Goal: Task Accomplishment & Management: Complete application form

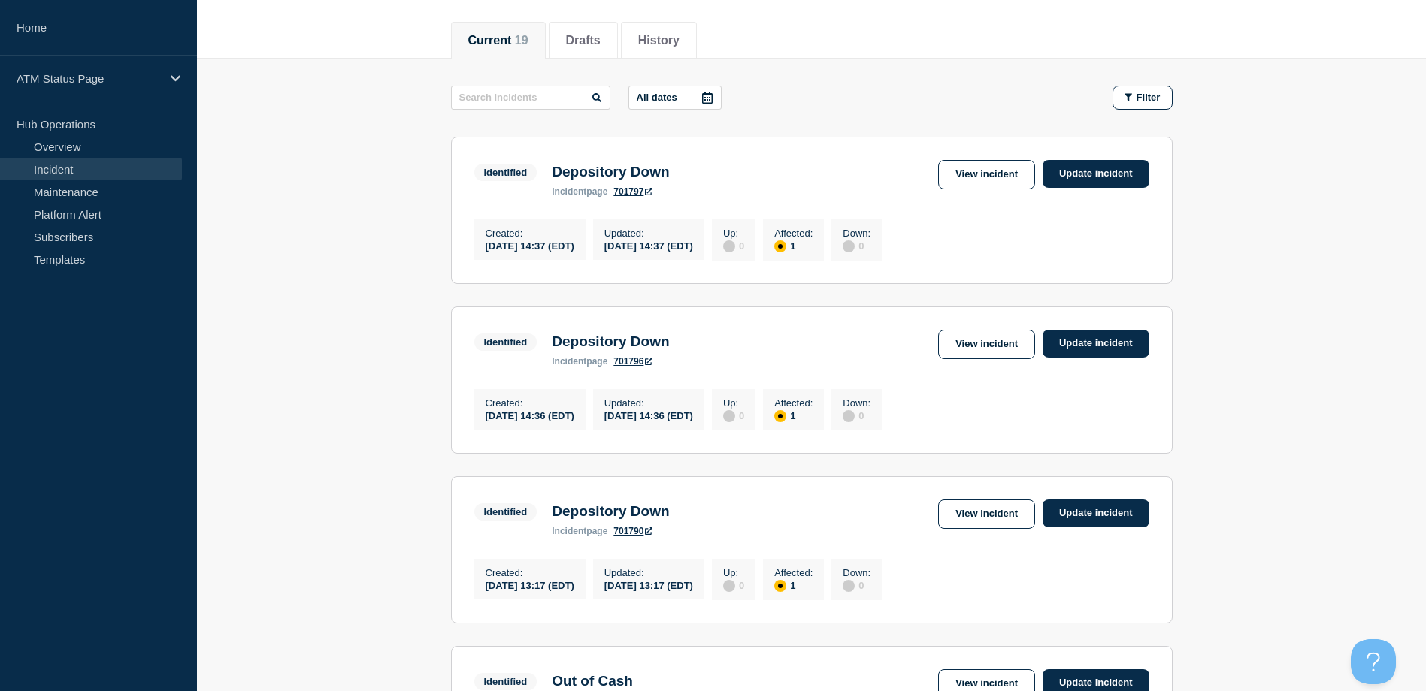
scroll to position [174, 0]
click at [1142, 86] on button "Filter" at bounding box center [1142, 98] width 60 height 24
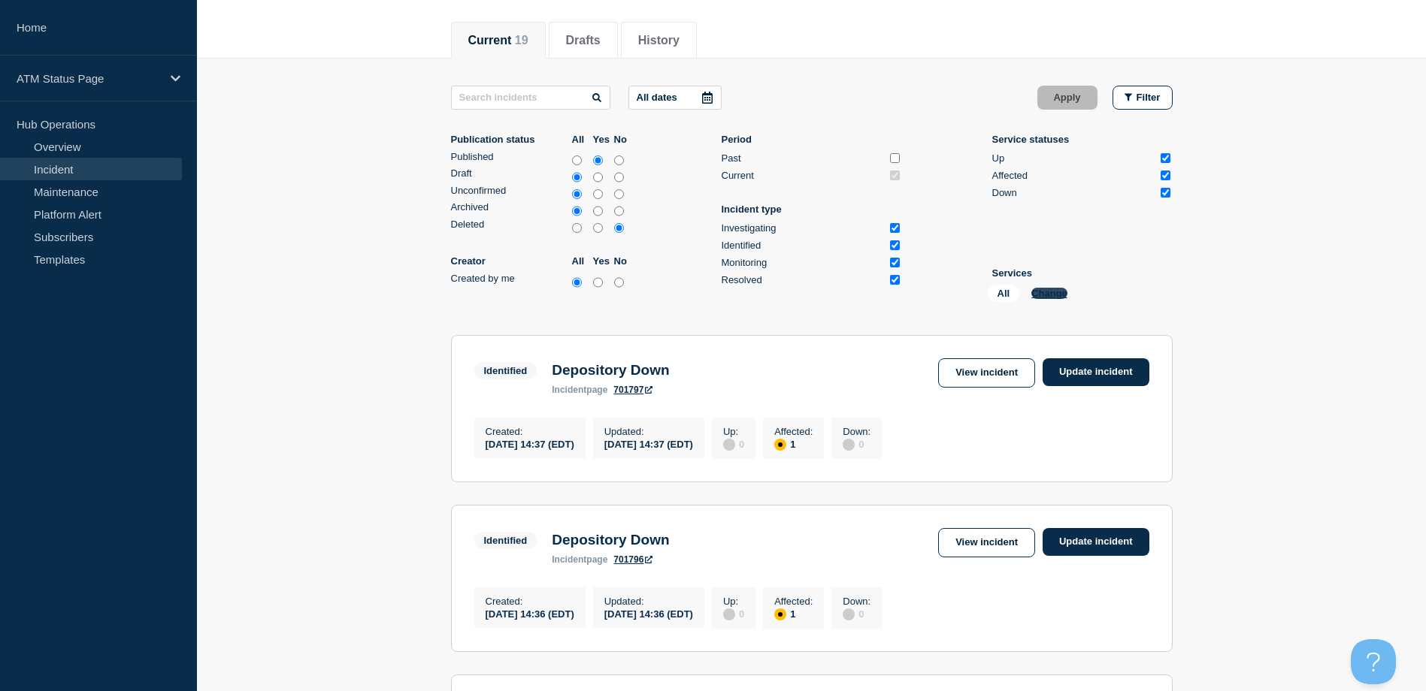
click at [1033, 297] on button "Change" at bounding box center [1049, 293] width 36 height 11
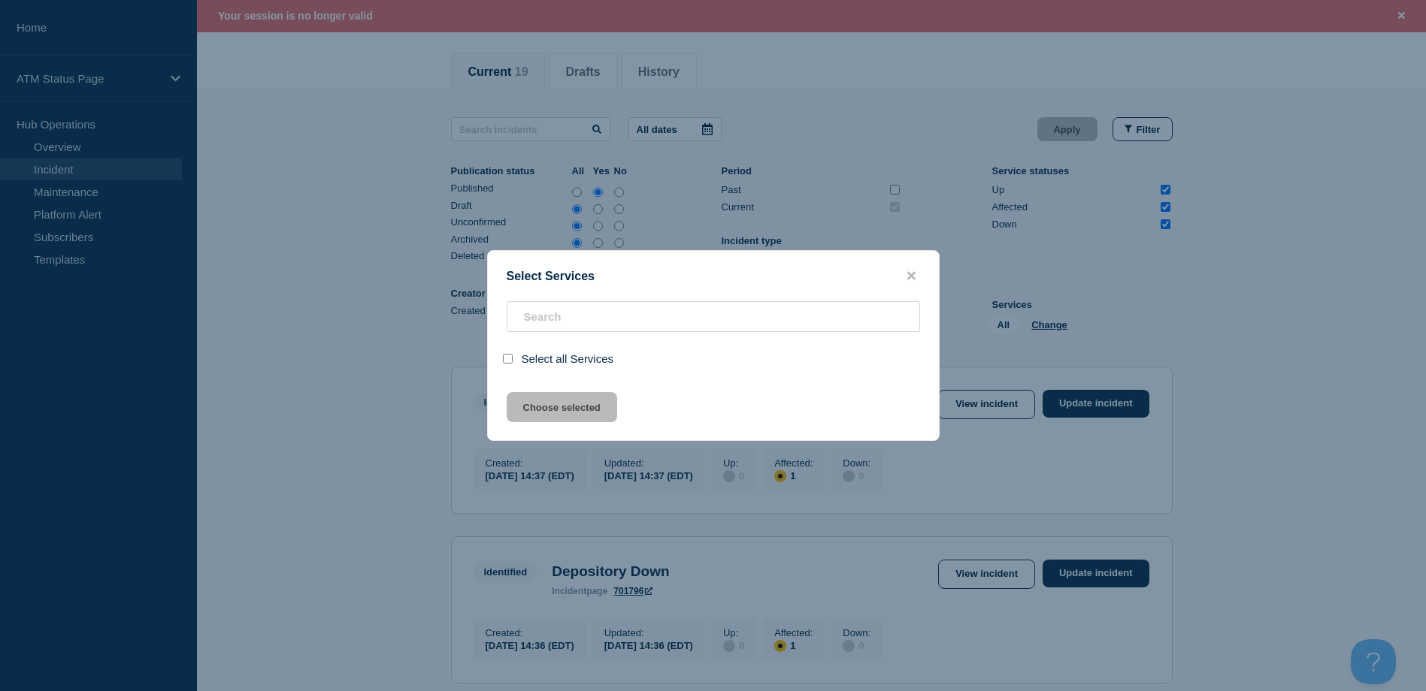
scroll to position [207, 0]
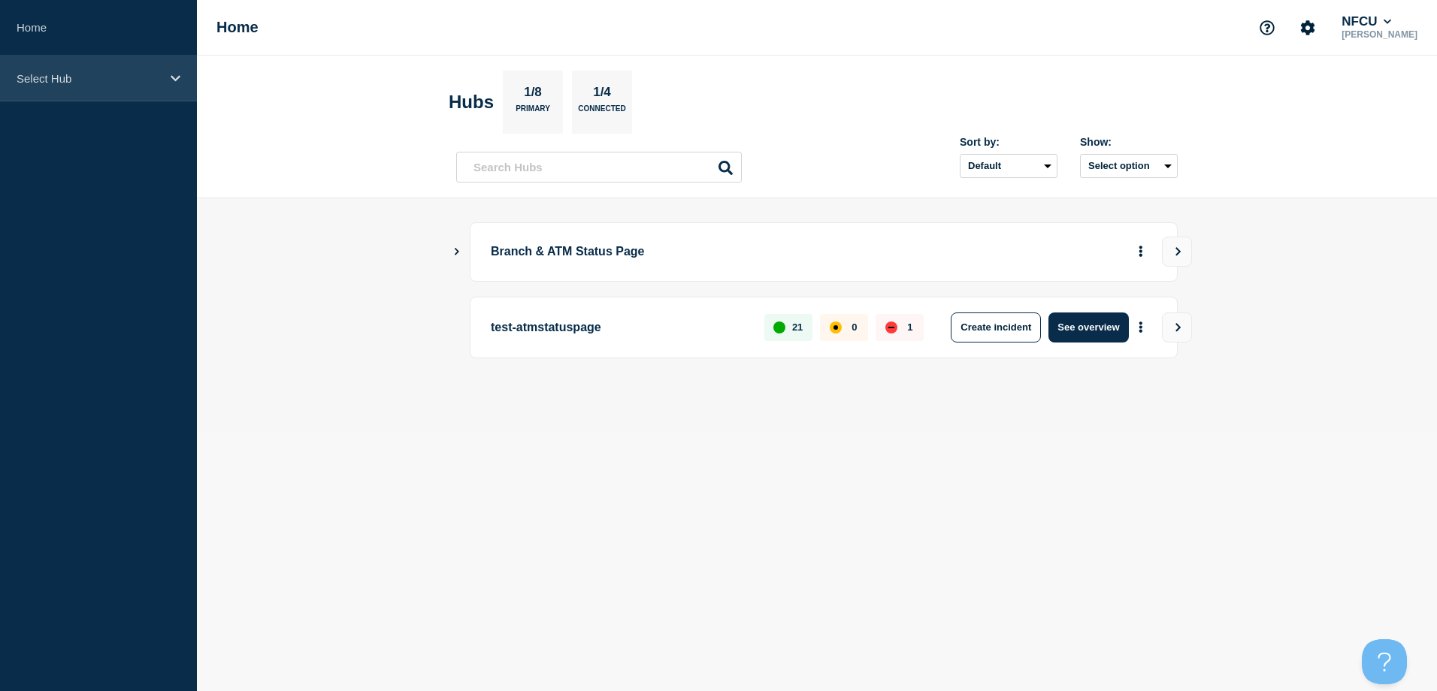
click at [126, 74] on p "Select Hub" at bounding box center [89, 78] width 144 height 13
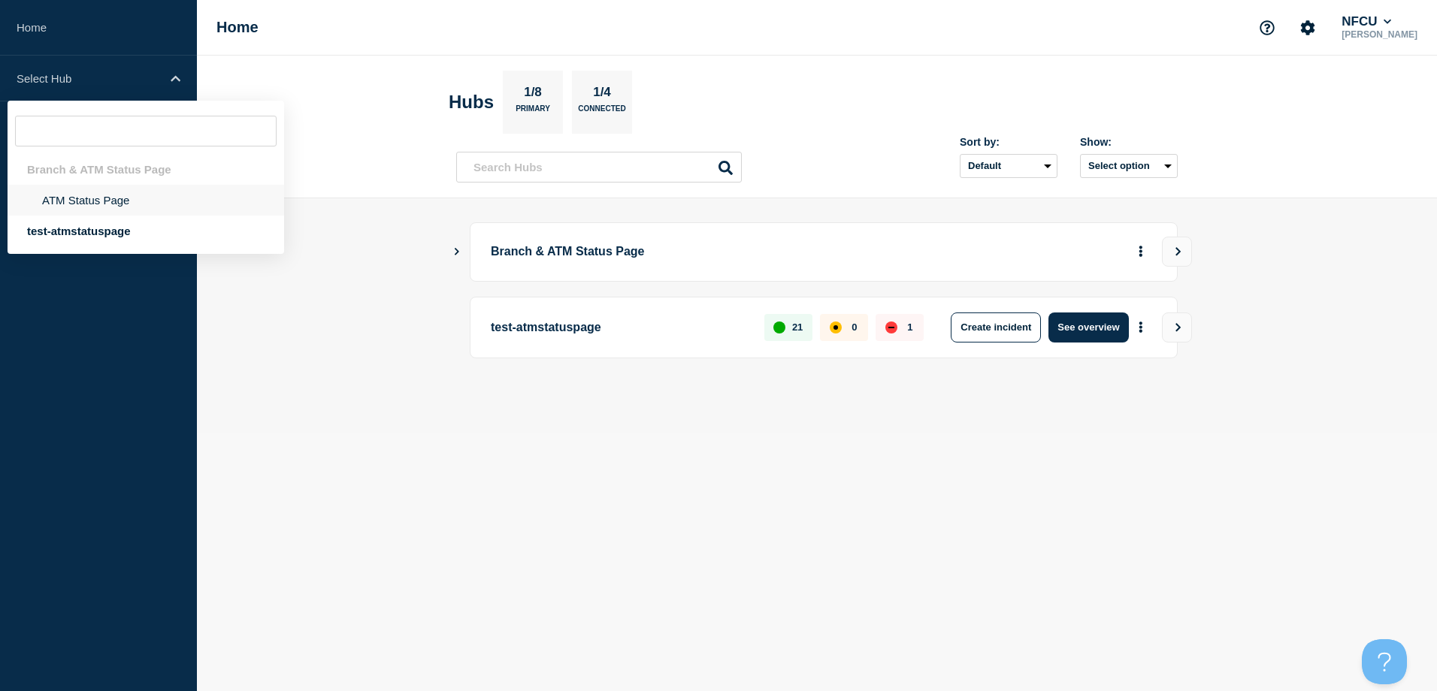
click at [102, 201] on li "ATM Status Page" at bounding box center [146, 200] width 277 height 31
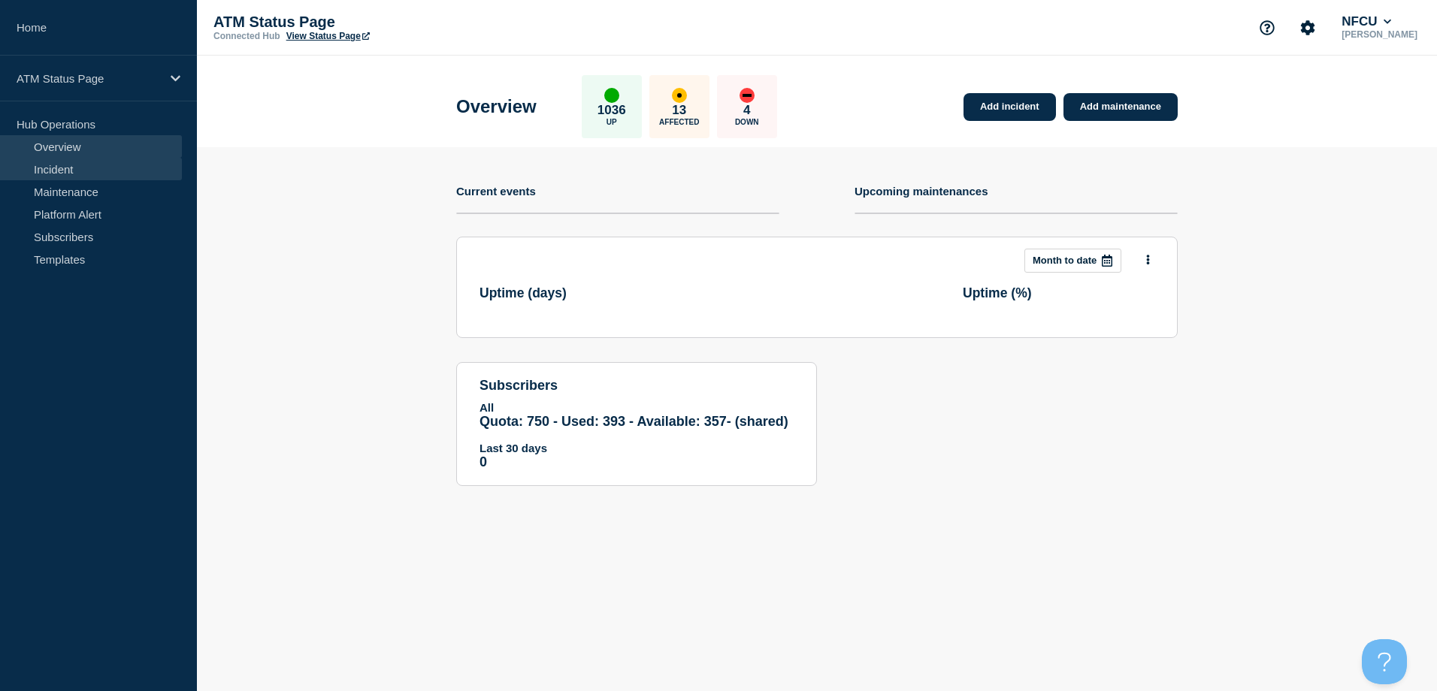
click at [80, 171] on link "Incident" at bounding box center [91, 169] width 182 height 23
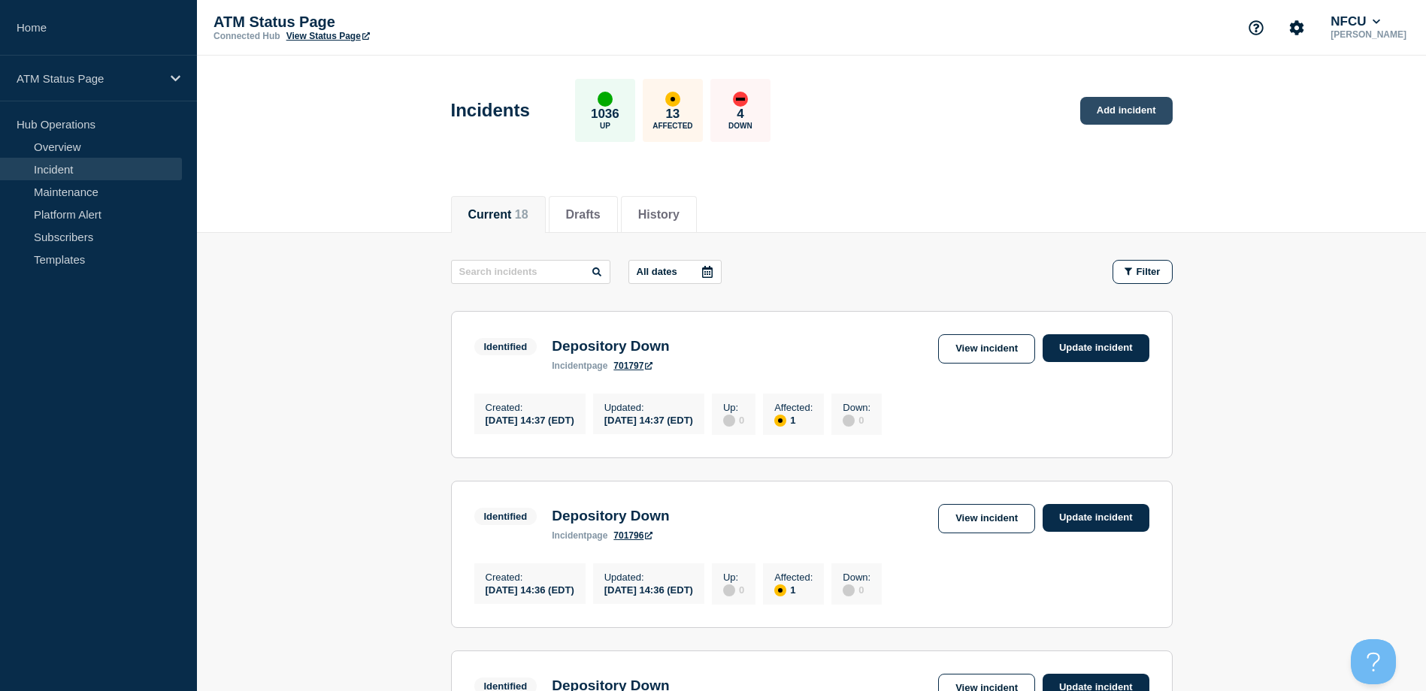
click at [1120, 116] on link "Add incident" at bounding box center [1126, 111] width 92 height 28
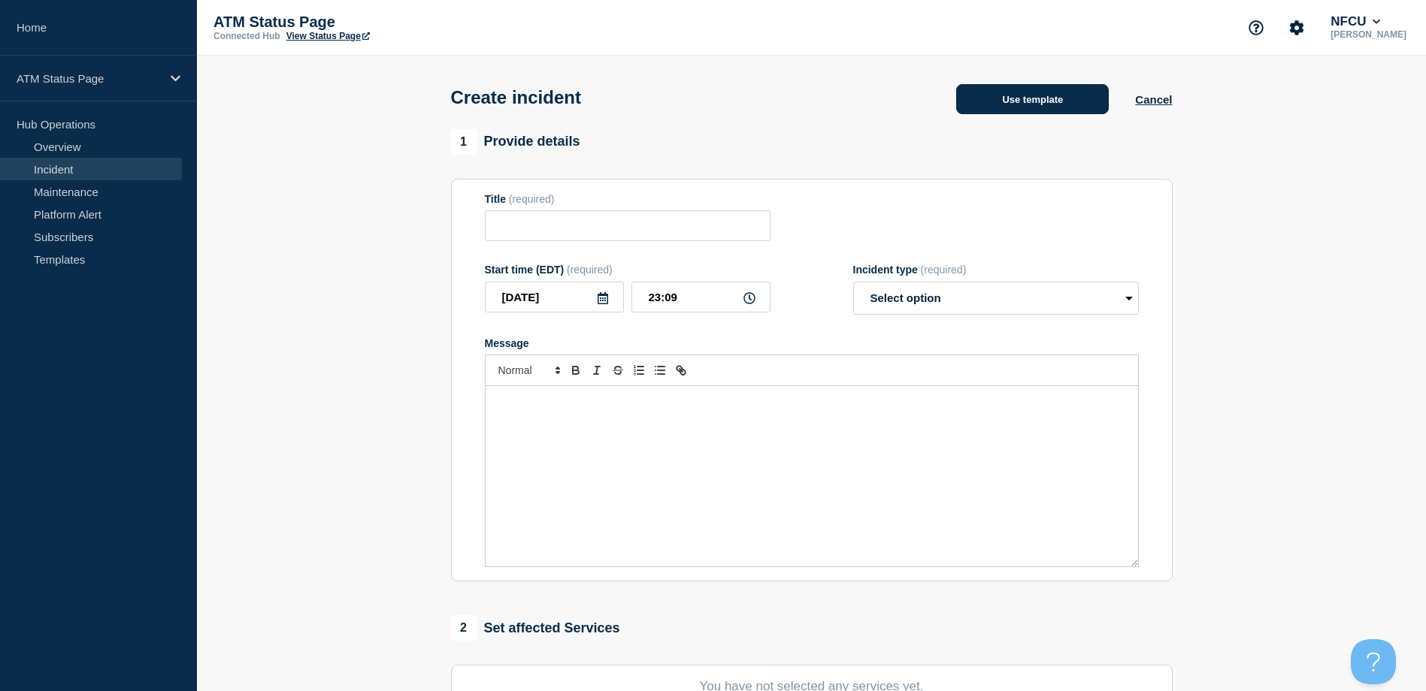
click at [1070, 103] on button "Use template" at bounding box center [1032, 99] width 153 height 30
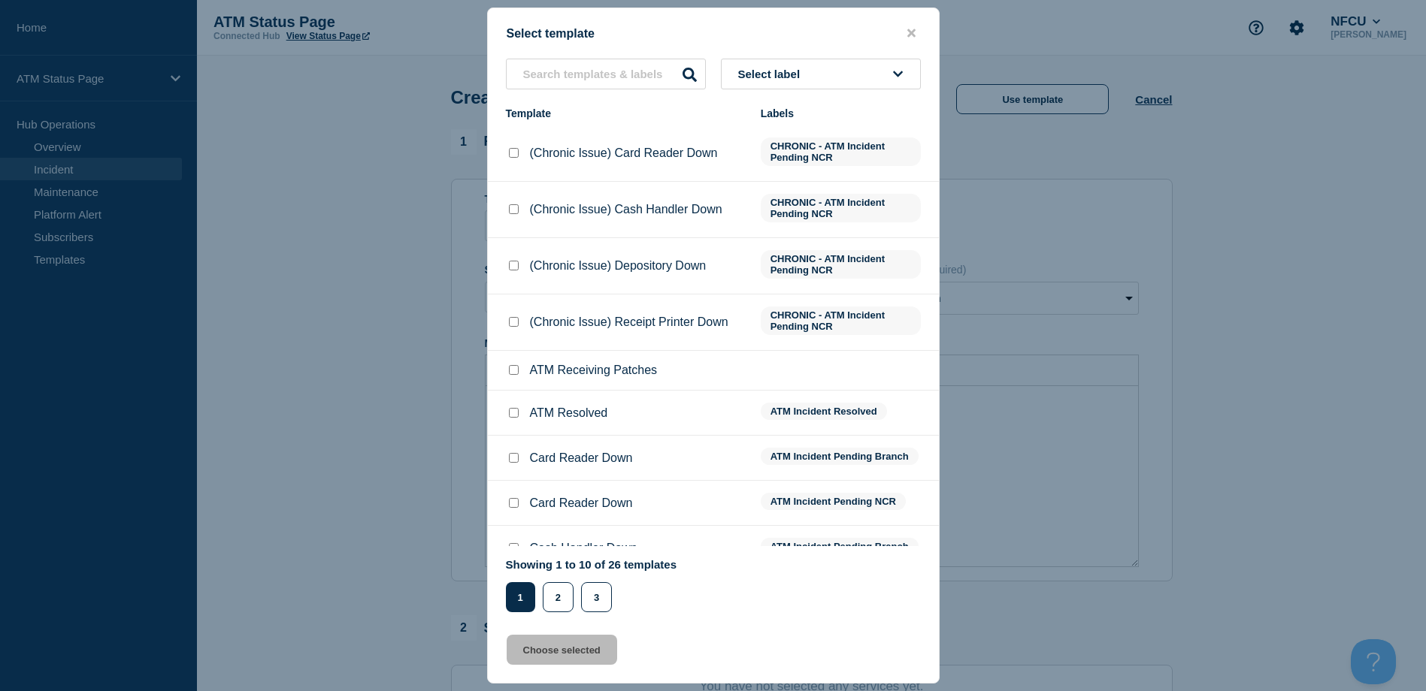
click at [878, 63] on button "Select label" at bounding box center [821, 74] width 200 height 31
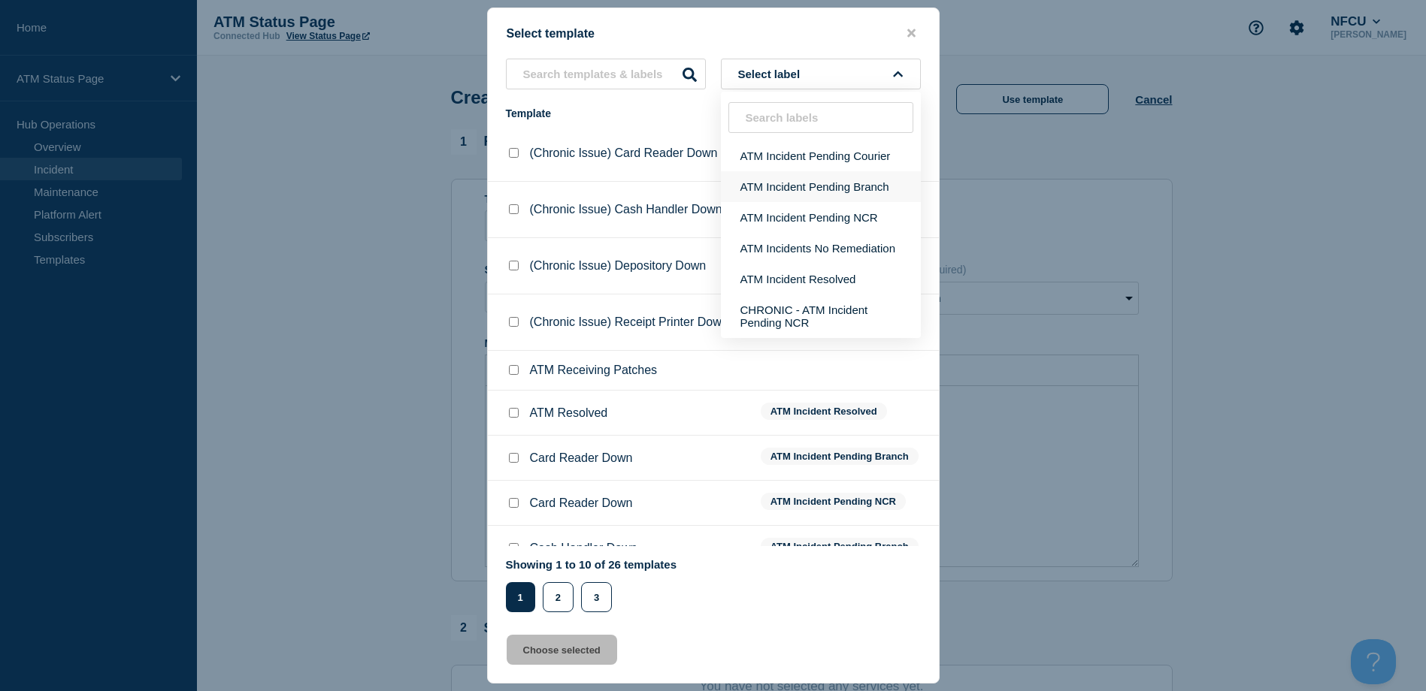
click at [836, 185] on button "ATM Incident Pending Branch" at bounding box center [821, 186] width 200 height 31
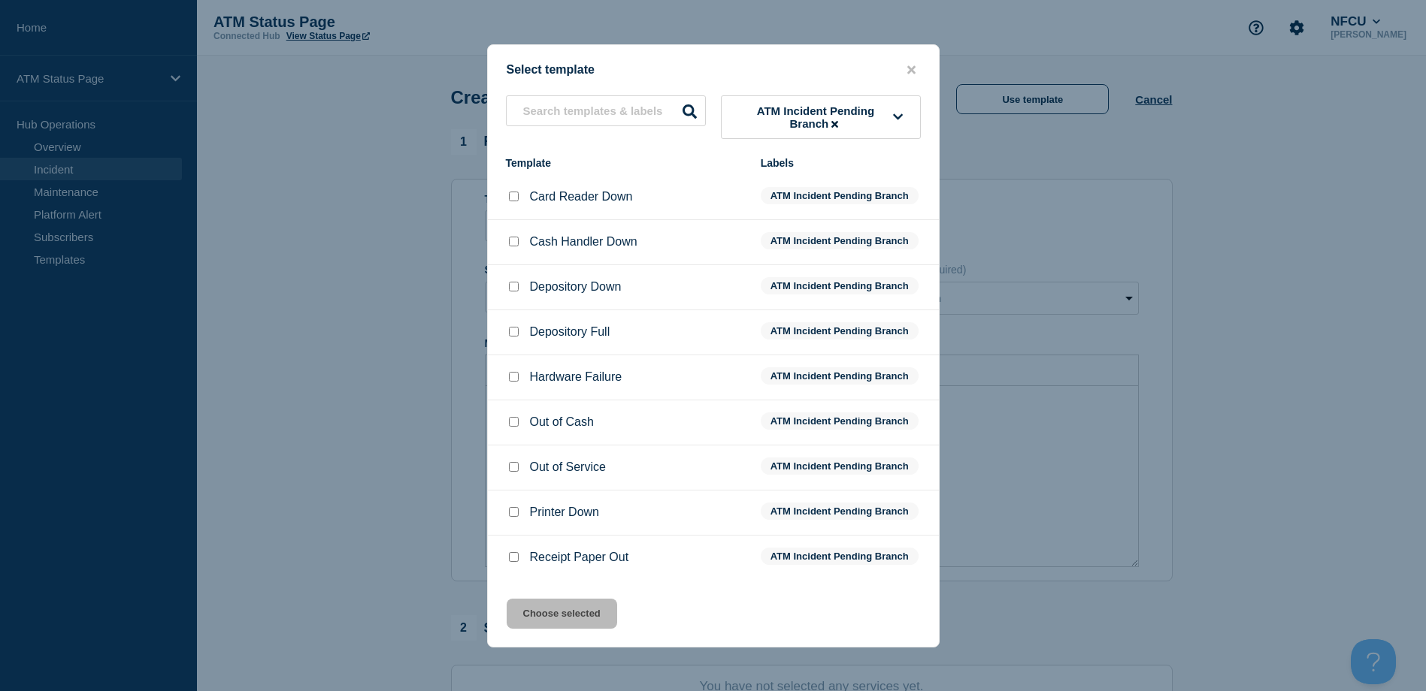
click at [523, 288] on div "Depository Down" at bounding box center [626, 287] width 240 height 15
click at [517, 289] on input "Depository Down checkbox" at bounding box center [514, 287] width 10 height 10
checkbox input "true"
click at [595, 606] on button "Choose selected" at bounding box center [562, 614] width 110 height 30
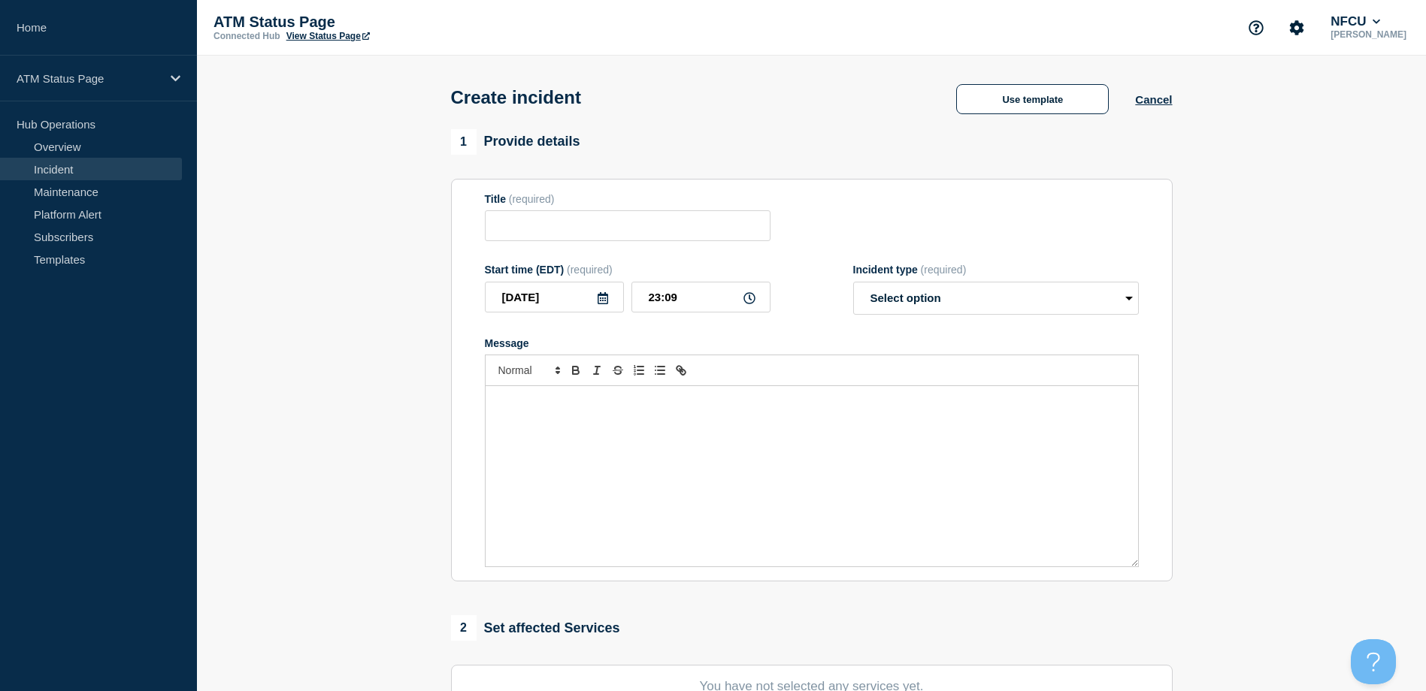
type input "Depository Down"
select select "identified"
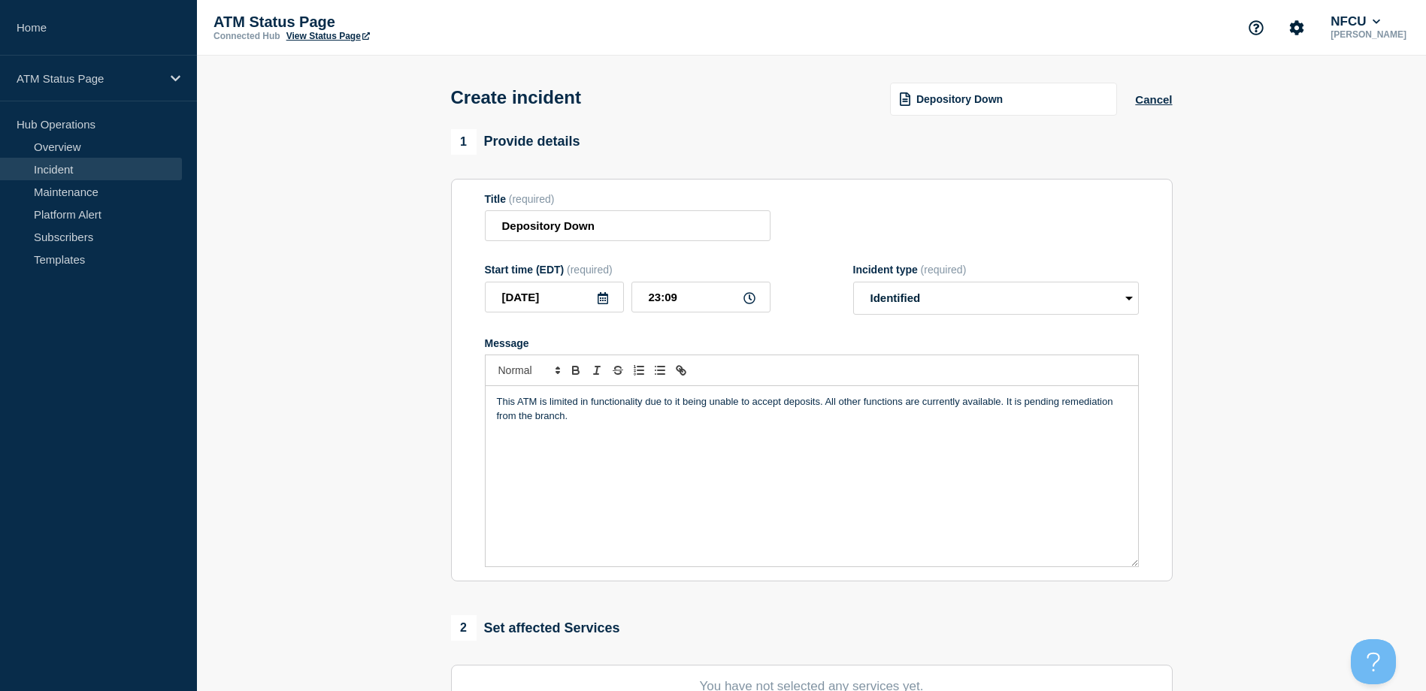
scroll to position [225, 0]
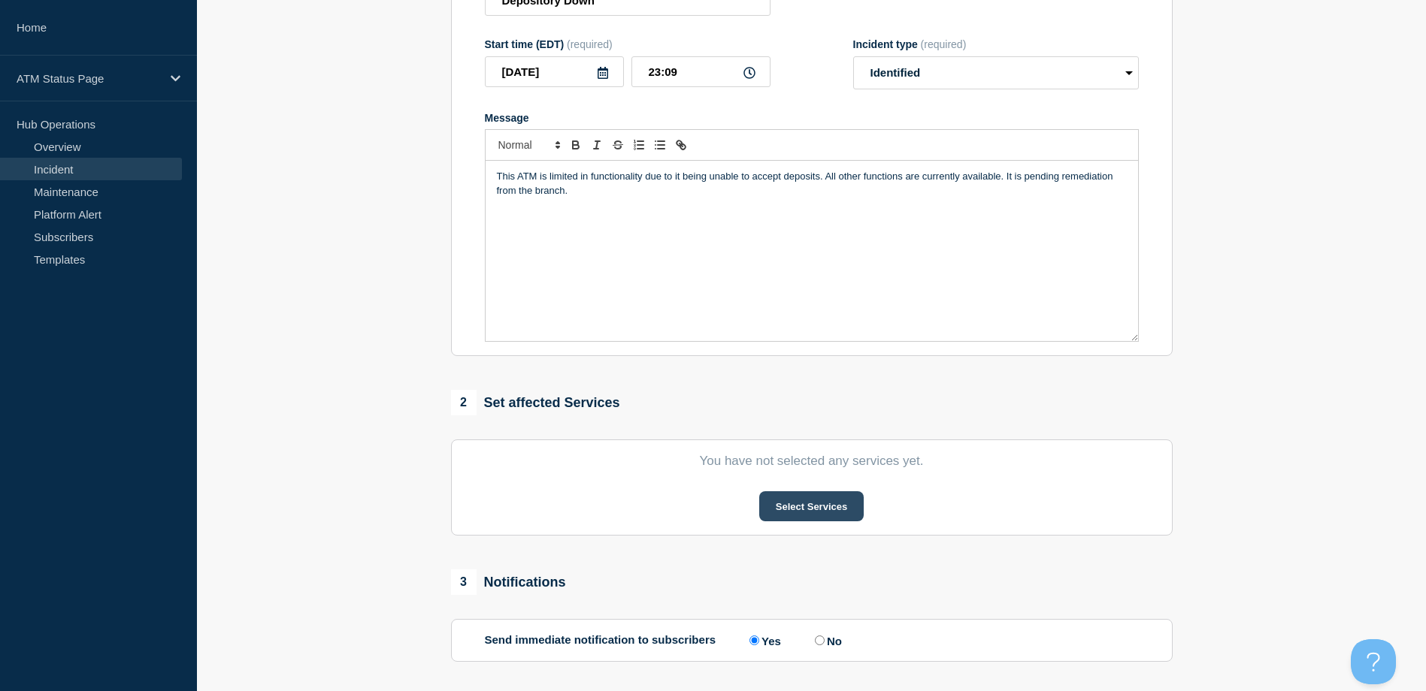
click at [774, 516] on button "Select Services" at bounding box center [811, 507] width 104 height 30
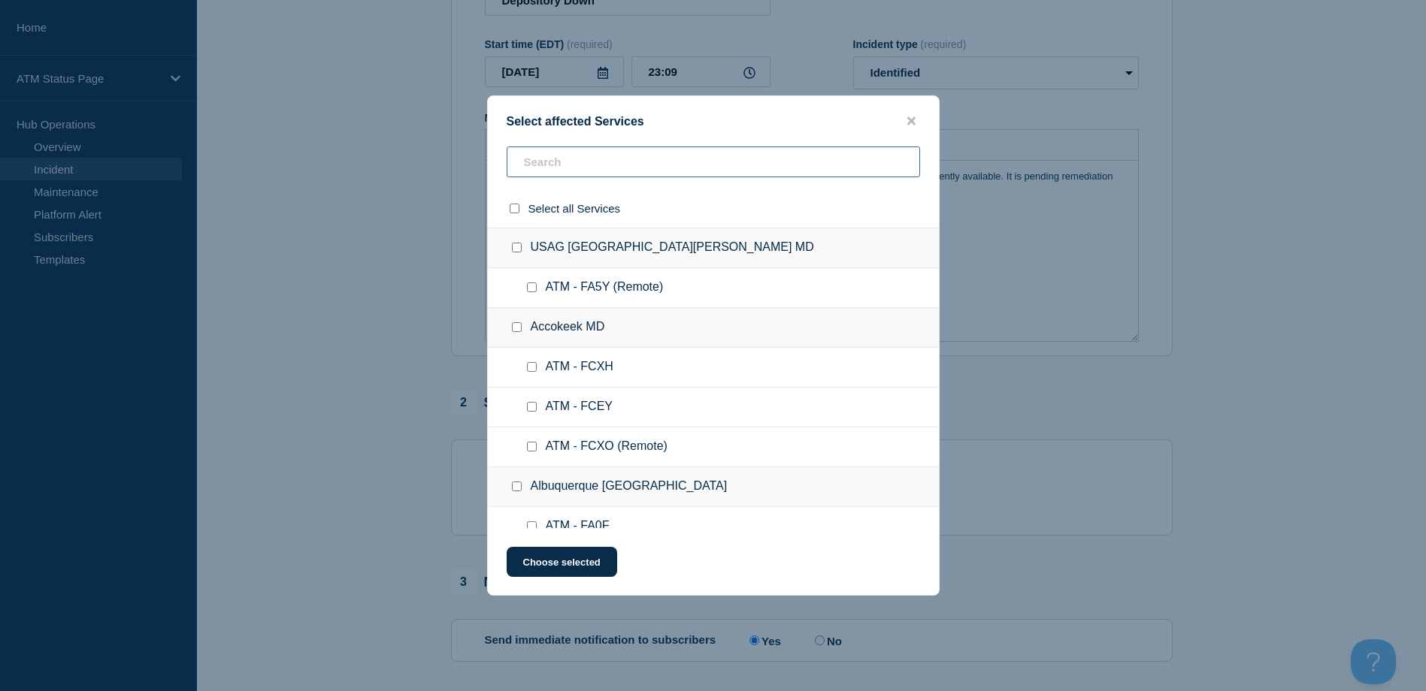
paste input "FCOJ"
click at [656, 168] on div "Select affected Services Select all Services USAG Fort Detrick MD ATM - FA5Y (R…" at bounding box center [713, 345] width 1426 height 691
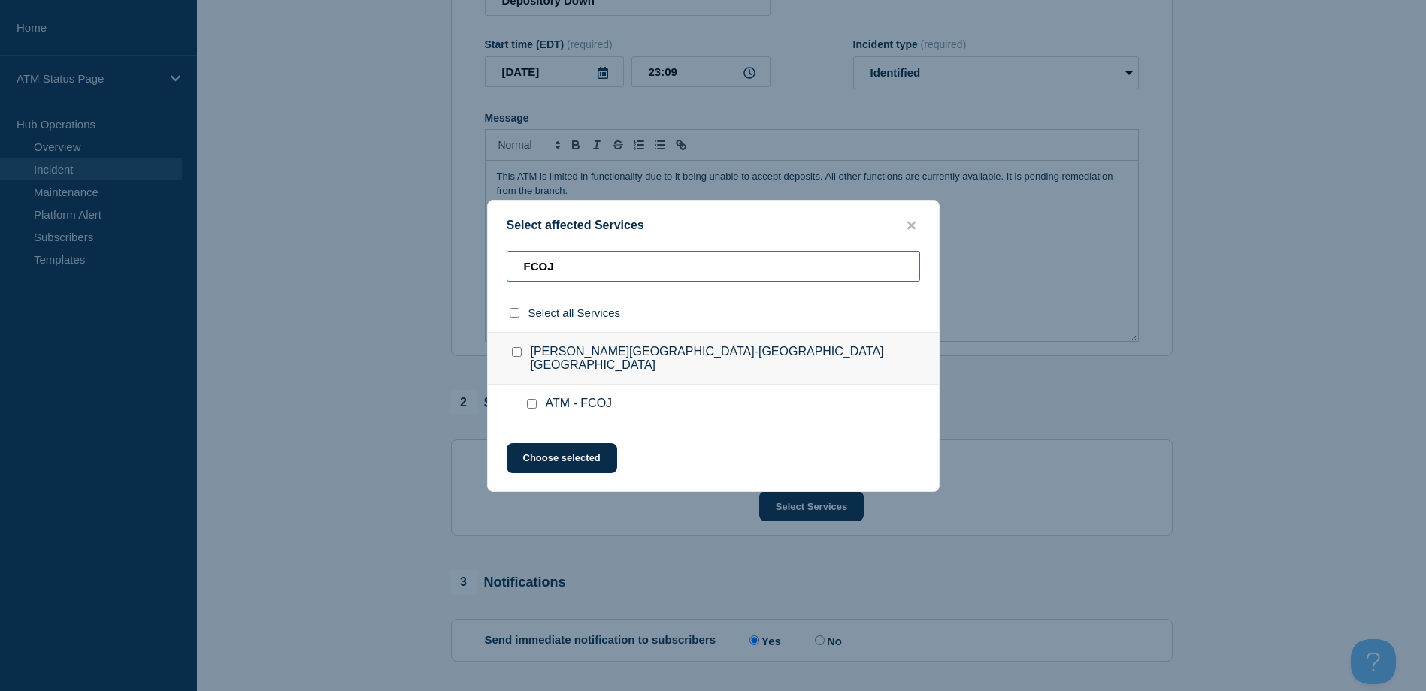
type input "FCOJ"
click at [529, 399] on input "ATM - FCOJ checkbox" at bounding box center [532, 404] width 10 height 10
checkbox input "true"
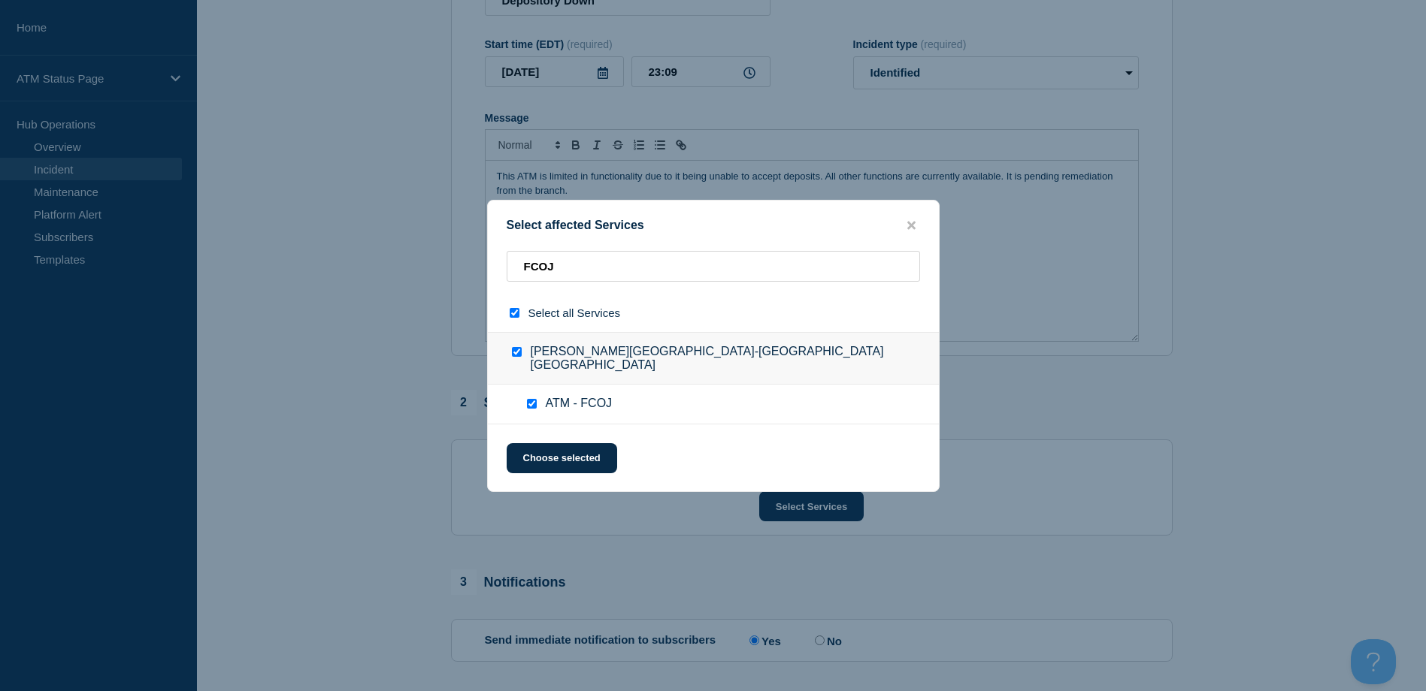
click at [534, 435] on div "Select affected Services FCOJ Select all Services Arroyo Market-Las Vegas NV AT…" at bounding box center [713, 346] width 452 height 292
click at [534, 446] on button "Choose selected" at bounding box center [562, 458] width 110 height 30
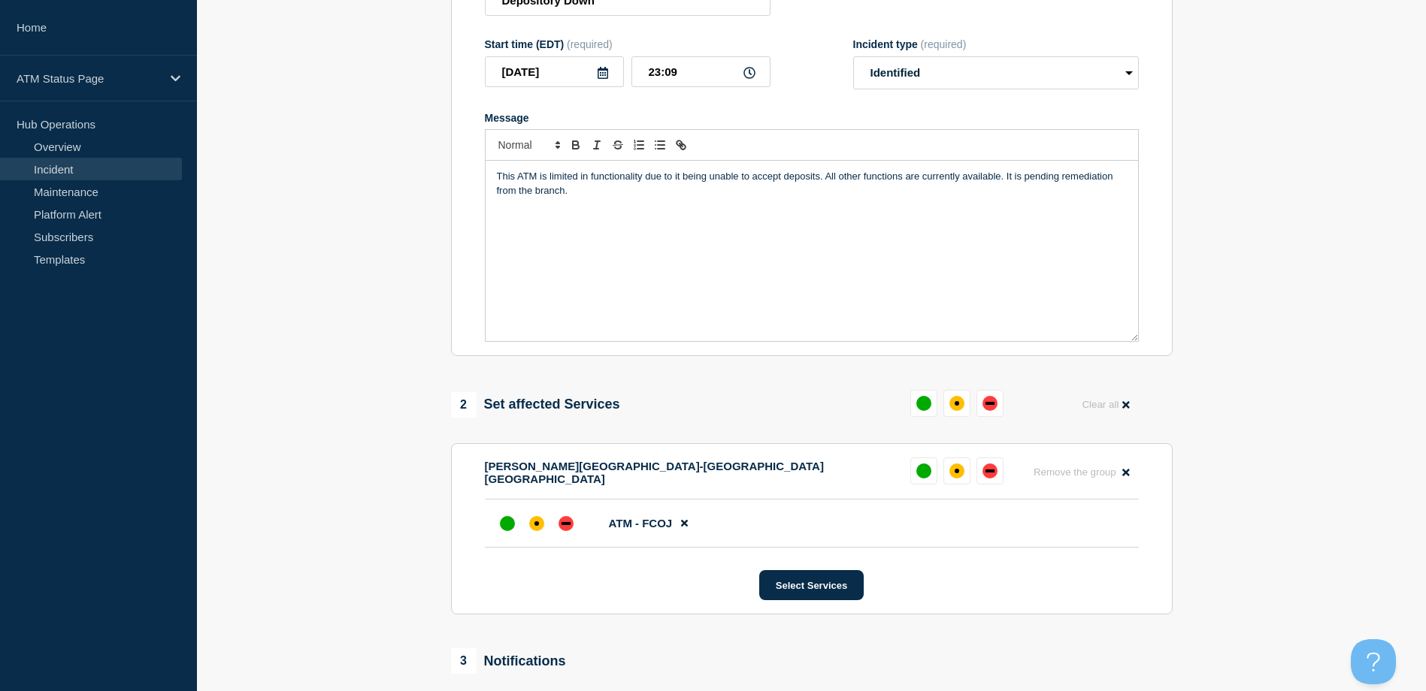
scroll to position [440, 0]
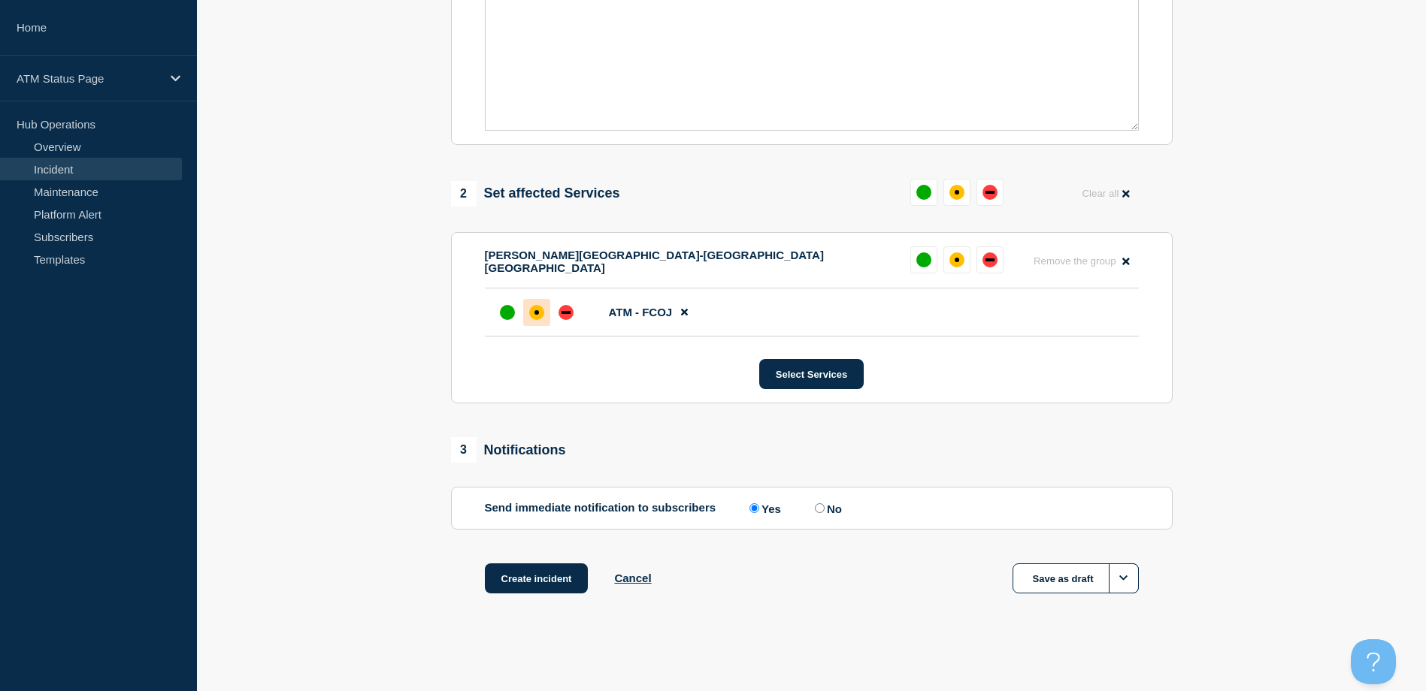
click at [539, 304] on div at bounding box center [536, 312] width 27 height 27
click at [520, 565] on button "Create incident" at bounding box center [537, 579] width 104 height 30
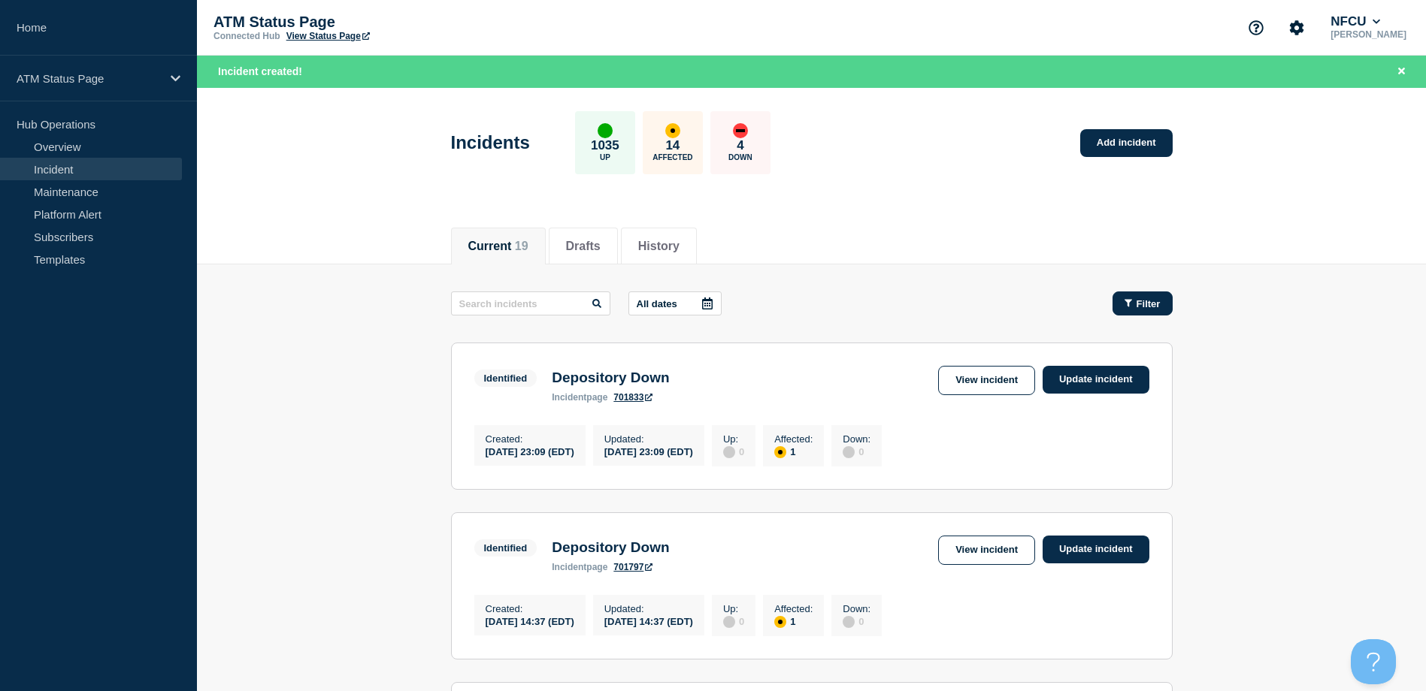
click at [1158, 313] on button "Filter" at bounding box center [1142, 304] width 60 height 24
